Goal: Find specific page/section: Find specific page/section

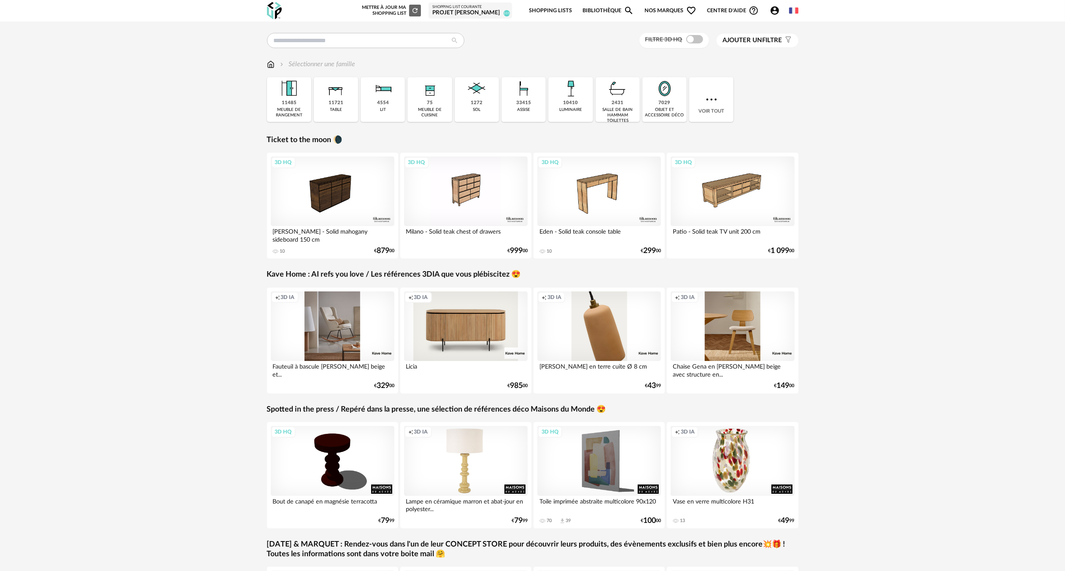
click at [477, 9] on div "Projet [PERSON_NAME]" at bounding box center [470, 13] width 76 height 8
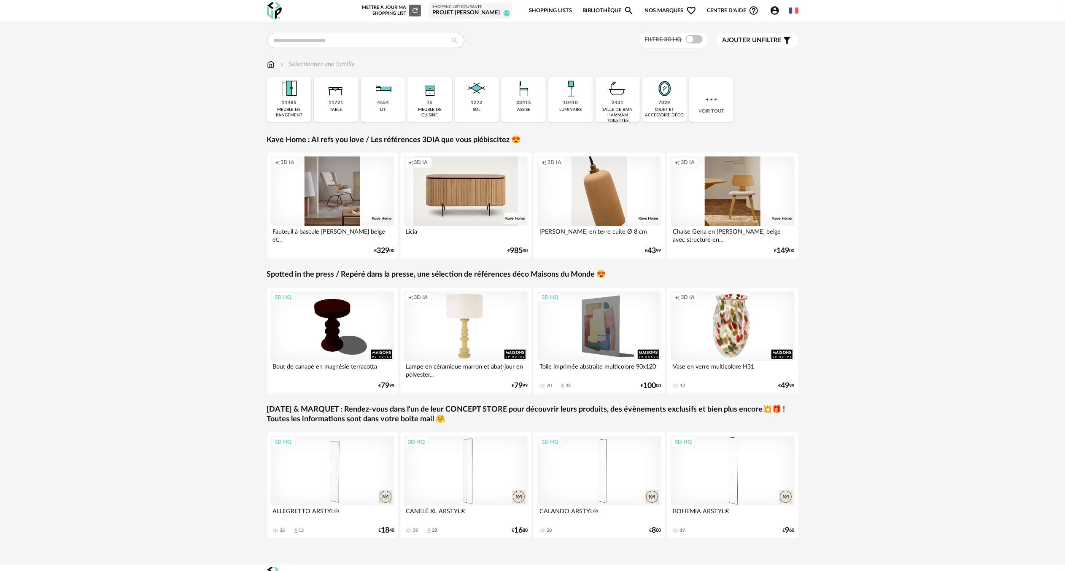
click at [461, 10] on div "Projet [PERSON_NAME]" at bounding box center [470, 13] width 76 height 8
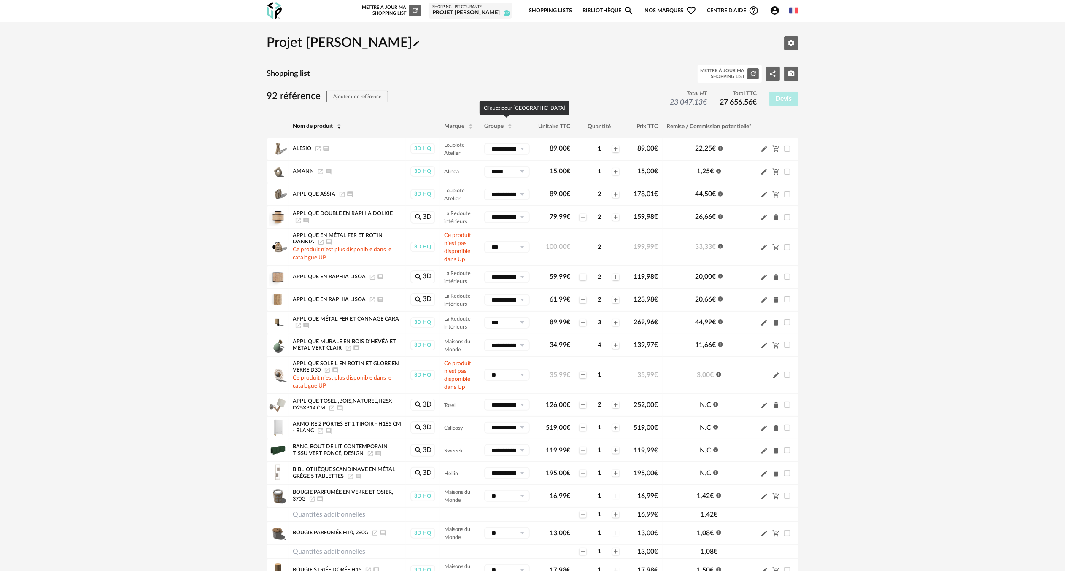
click at [490, 124] on span "Groupe" at bounding box center [493, 126] width 19 height 6
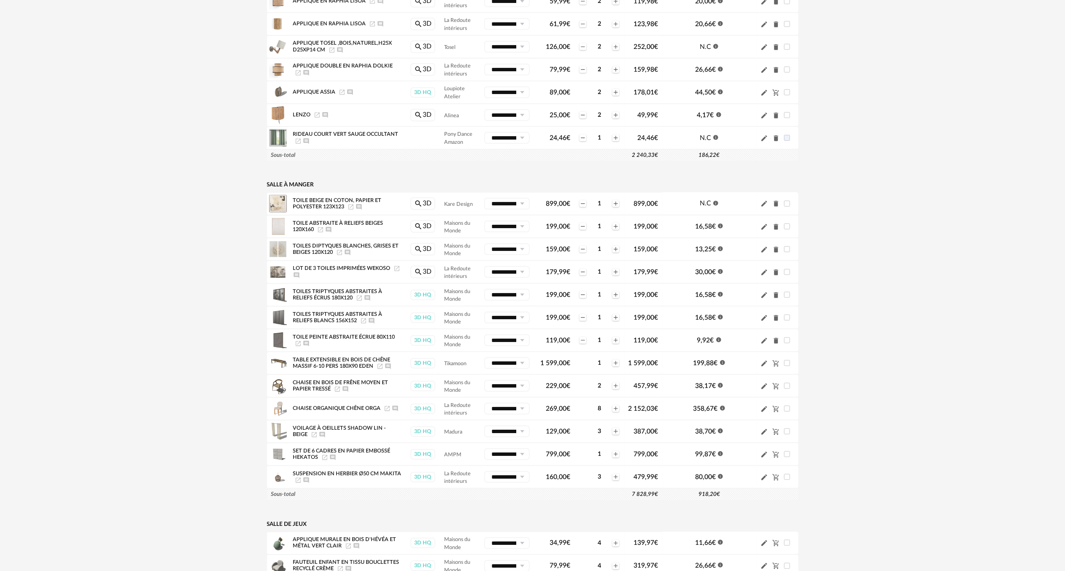
scroll to position [585, 0]
